Goal: Book appointment/travel/reservation

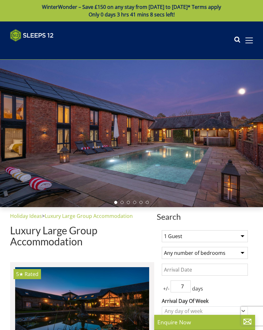
click at [244, 233] on select "1 Guest 2 Guests 3 Guests 4 Guests 5 Guests 6 Guests 7 Guests 8 Guests 9 Guests…" at bounding box center [205, 236] width 86 height 12
select select "4"
click at [242, 252] on select "Any number of bedrooms 4 Bedrooms 5 Bedrooms 6 Bedrooms 7 Bedrooms 8 Bedrooms 9…" at bounding box center [205, 253] width 86 height 12
select select "4"
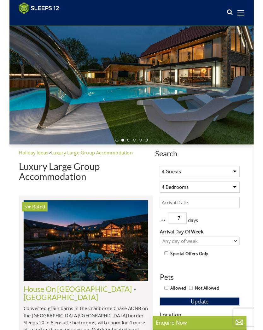
scroll to position [42, 0]
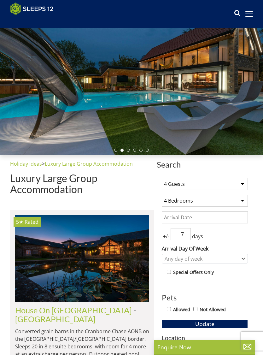
click at [242, 215] on input "Date" at bounding box center [205, 217] width 86 height 12
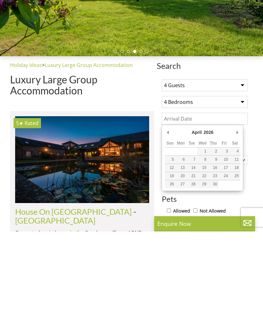
type input "[DATE]"
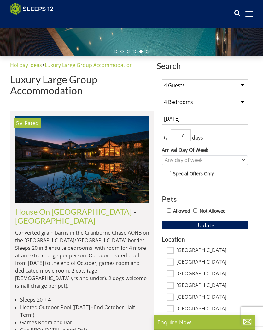
click at [190, 134] on input "7" at bounding box center [181, 135] width 20 height 12
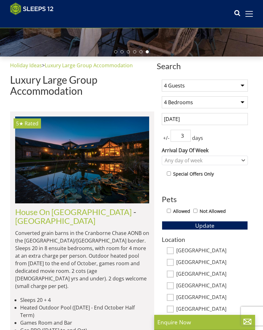
type input "3"
click at [241, 158] on div "Any day of week" at bounding box center [205, 160] width 86 height 9
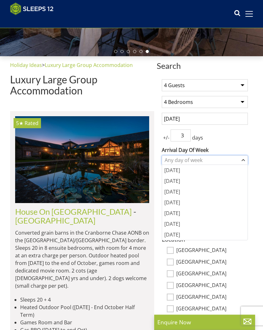
scroll to position [141, 0]
click at [179, 213] on div "[DATE]" at bounding box center [204, 213] width 85 height 11
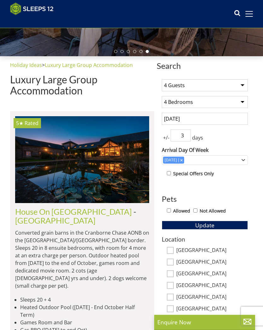
click at [171, 209] on input "Allowed" at bounding box center [169, 210] width 4 height 4
checkbox input "true"
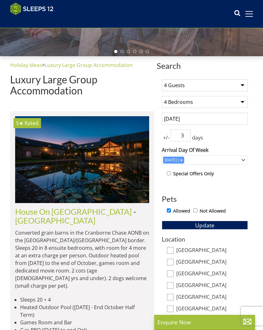
click at [221, 223] on button "Update" at bounding box center [205, 225] width 86 height 9
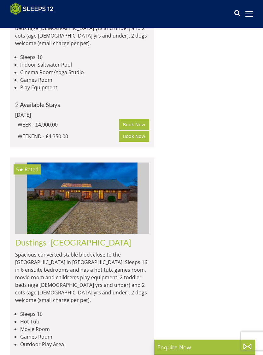
scroll to position [3844, 0]
